Goal: Task Accomplishment & Management: Use online tool/utility

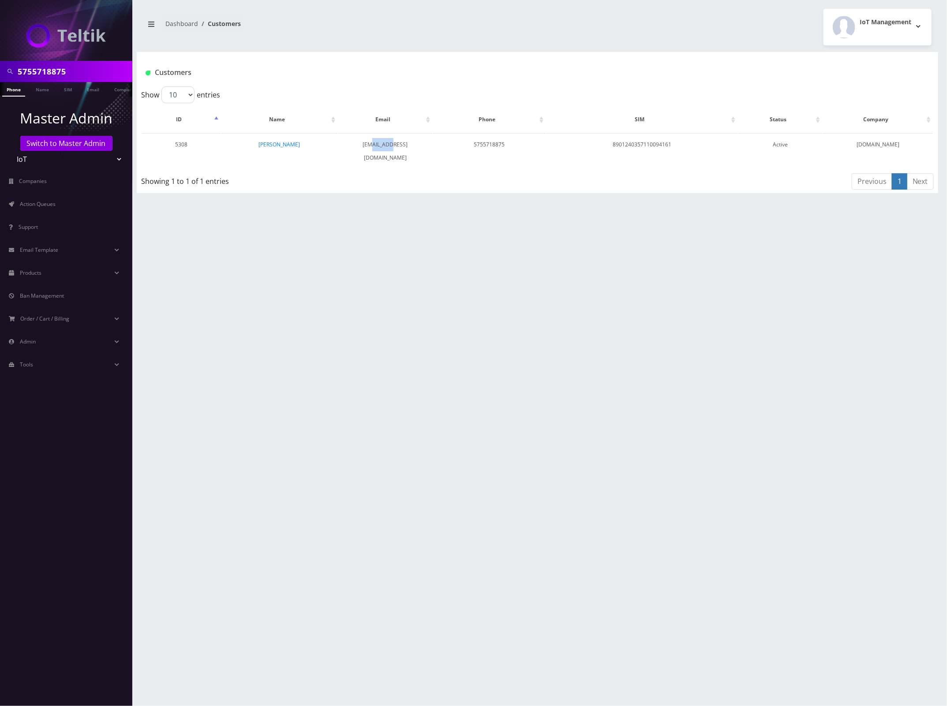
scroll to position [0, 4]
click at [42, 65] on input "5755718875" at bounding box center [74, 71] width 112 height 17
paste input "8572688998"
type input "8572688998"
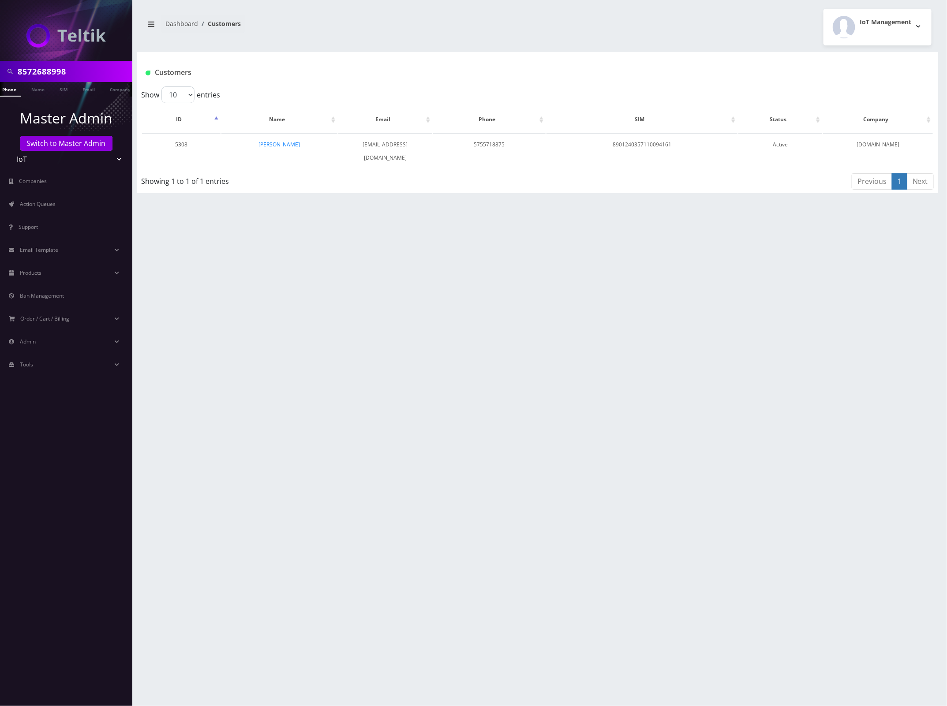
click at [17, 89] on link "Phone" at bounding box center [9, 89] width 23 height 15
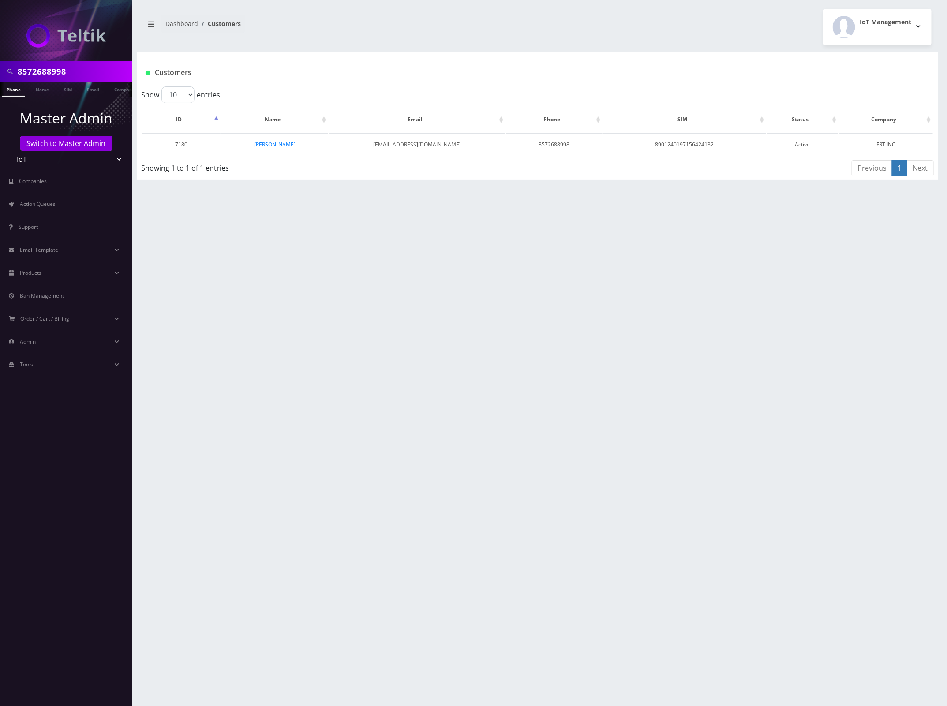
scroll to position [0, 4]
click at [43, 66] on input "8572688998" at bounding box center [74, 71] width 112 height 17
click at [43, 65] on input "8572688998" at bounding box center [74, 71] width 112 height 17
paste input "4154308115"
type input "4154308115"
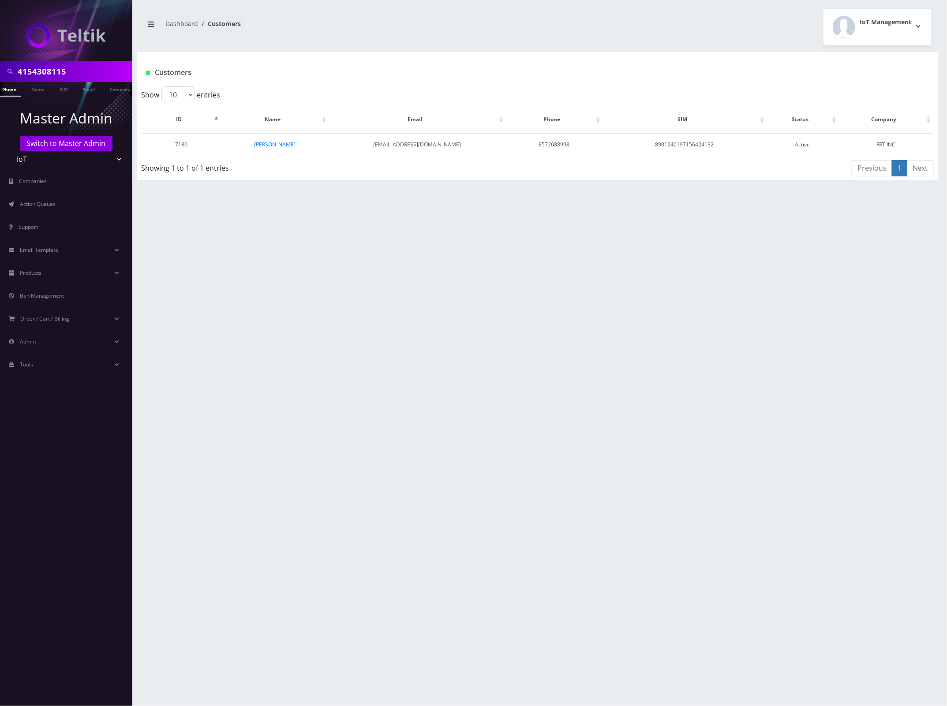
click at [13, 93] on link "Phone" at bounding box center [9, 89] width 23 height 15
click at [31, 71] on input "4154308115" at bounding box center [74, 71] width 112 height 17
paste input "5738103982"
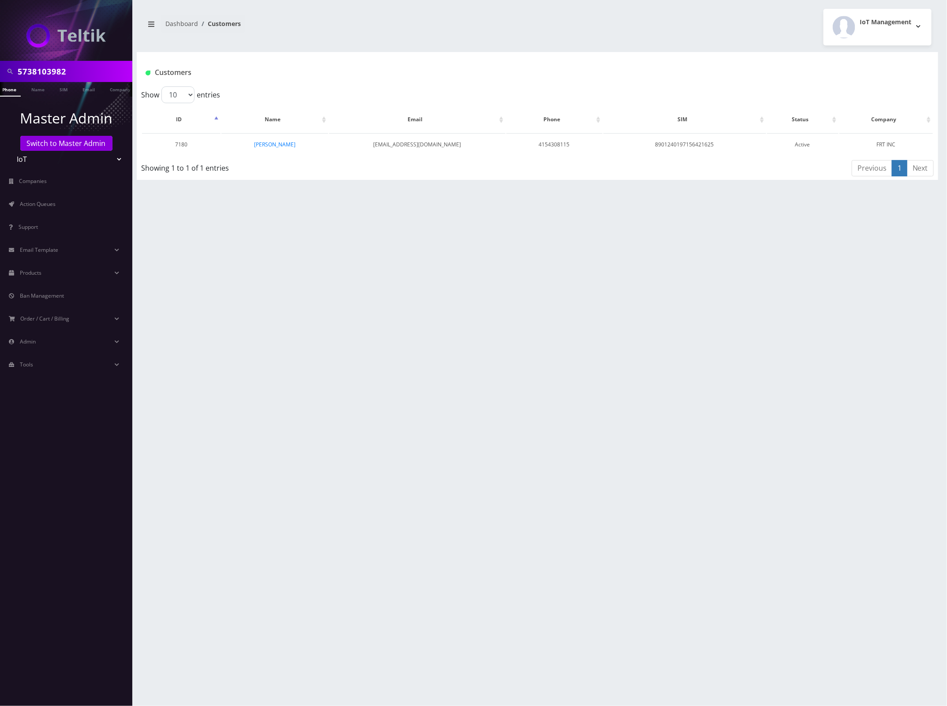
type input "5738103982"
click at [9, 97] on ul "Master Admin Switch to Master Admin Teltik Production My Link Mobile VennMobile…" at bounding box center [66, 241] width 132 height 288
click at [8, 93] on li at bounding box center [4, 91] width 9 height 22
click at [16, 91] on link "Phone" at bounding box center [13, 89] width 23 height 15
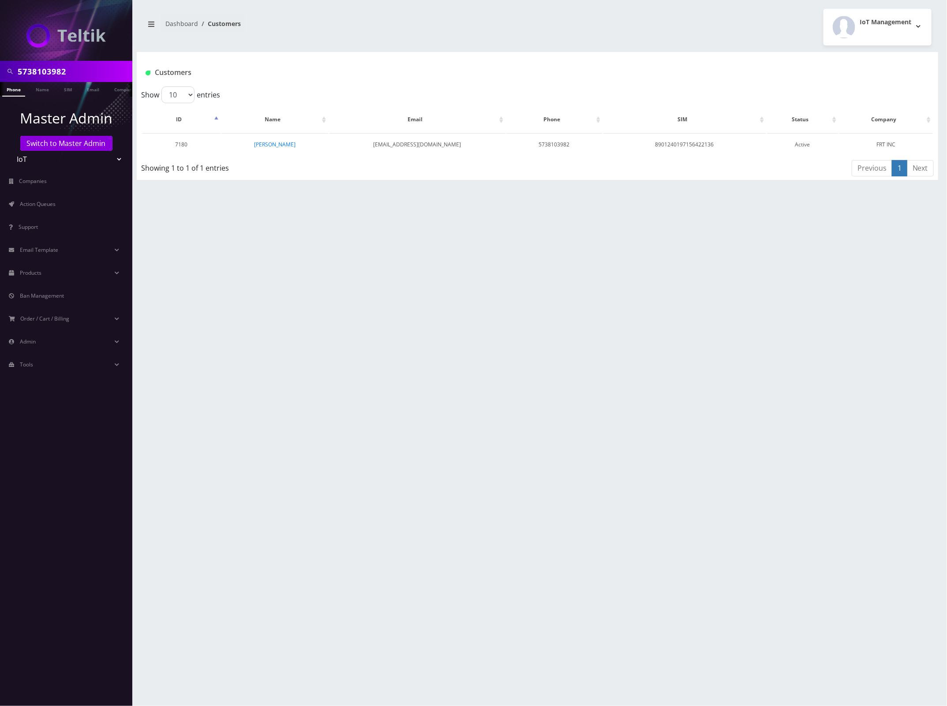
click at [51, 75] on input "5738103982" at bounding box center [74, 71] width 112 height 17
paste input "8572774559"
type input "8572774559"
click at [12, 91] on link "Phone" at bounding box center [13, 89] width 23 height 15
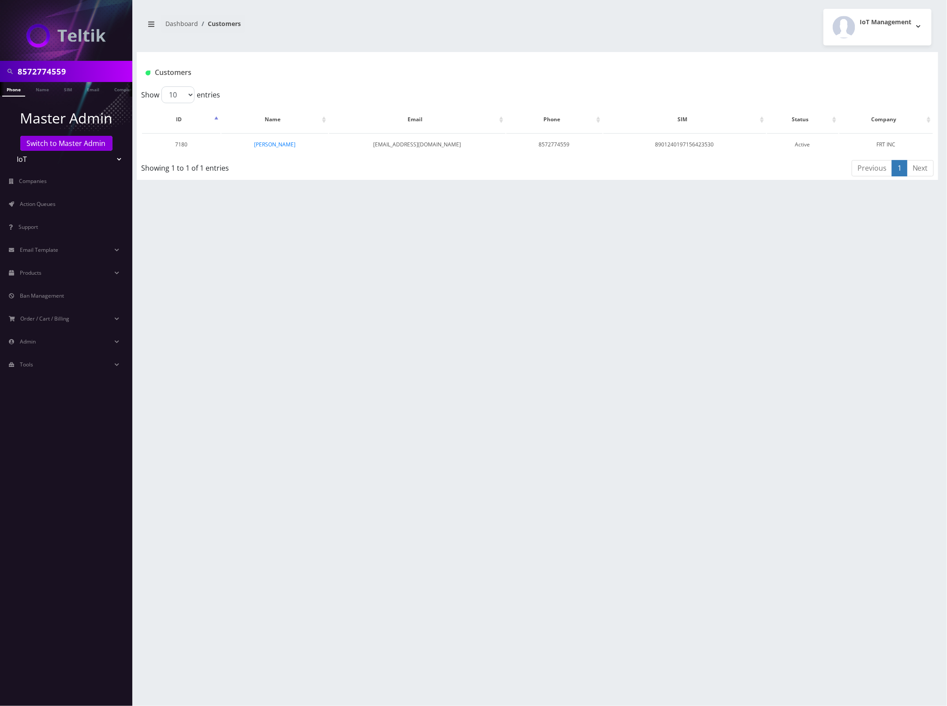
click at [36, 73] on input "8572774559" at bounding box center [74, 71] width 112 height 17
paste input "9146256738"
type input "9146256738"
click at [15, 90] on link "Phone" at bounding box center [13, 89] width 23 height 15
